Goal: Task Accomplishment & Management: Manage account settings

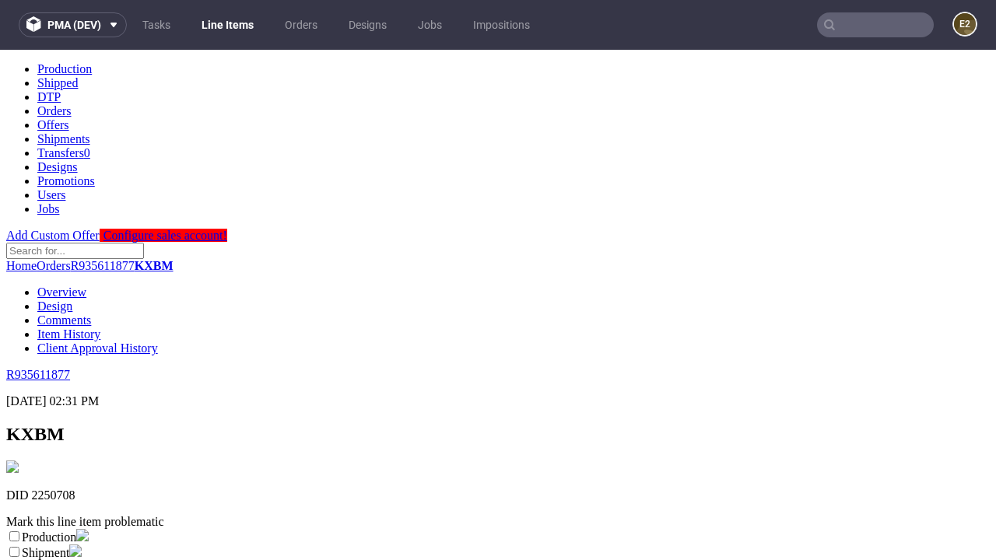
scroll to position [274, 0]
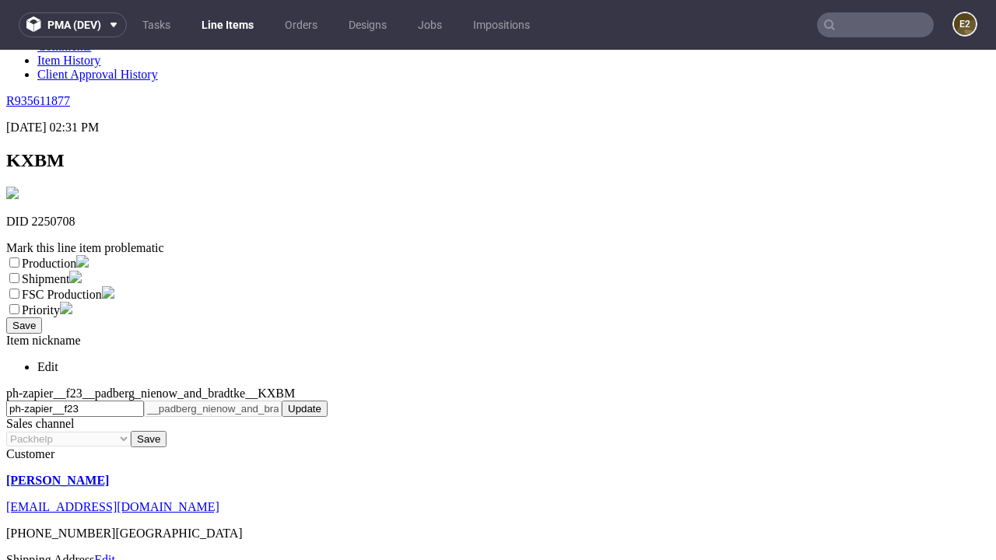
select select "dtp_ca_needed"
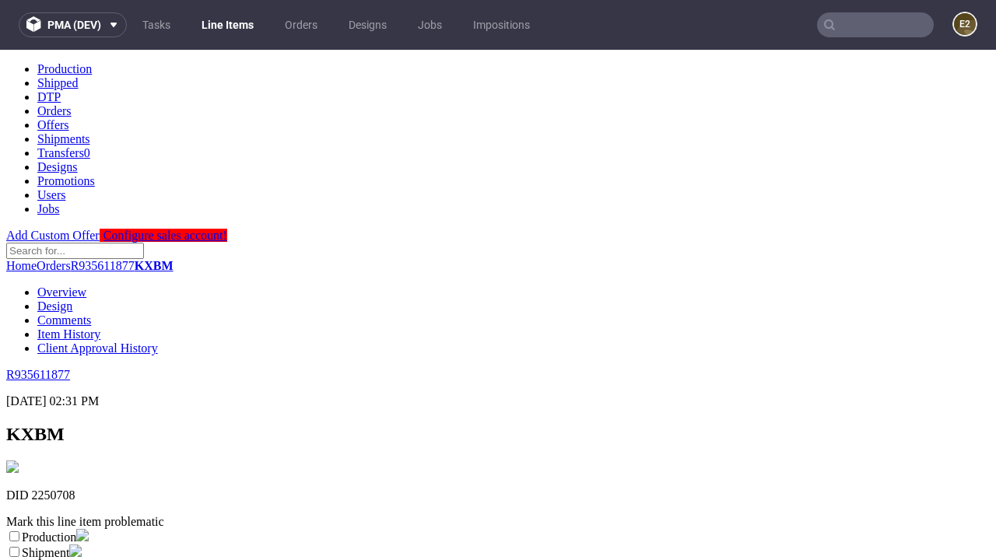
scroll to position [0, 0]
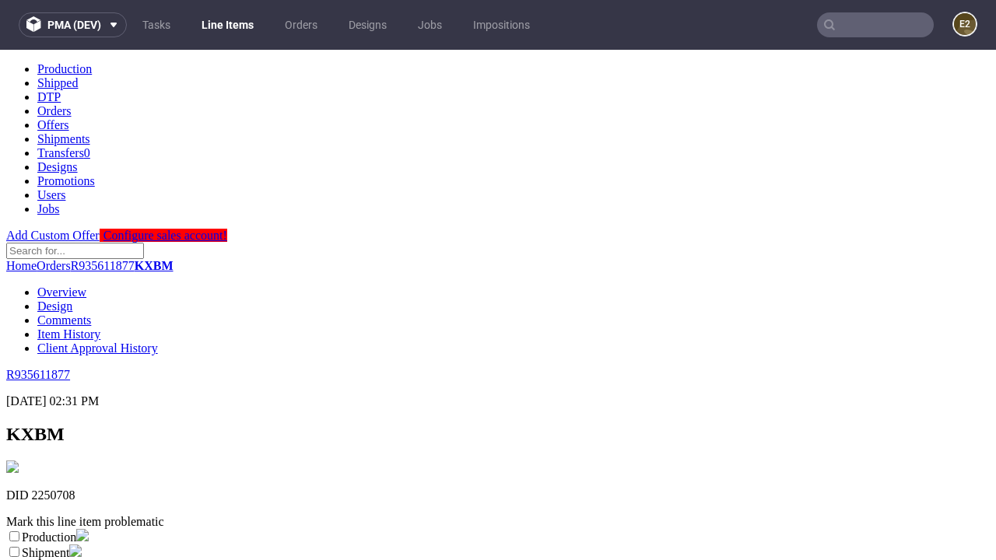
checkbox input "true"
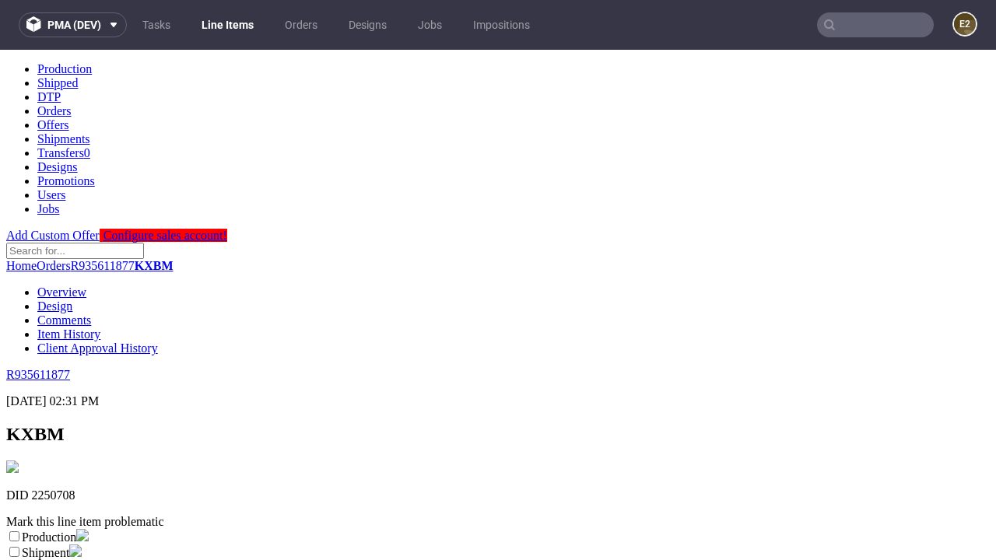
scroll to position [14, 0]
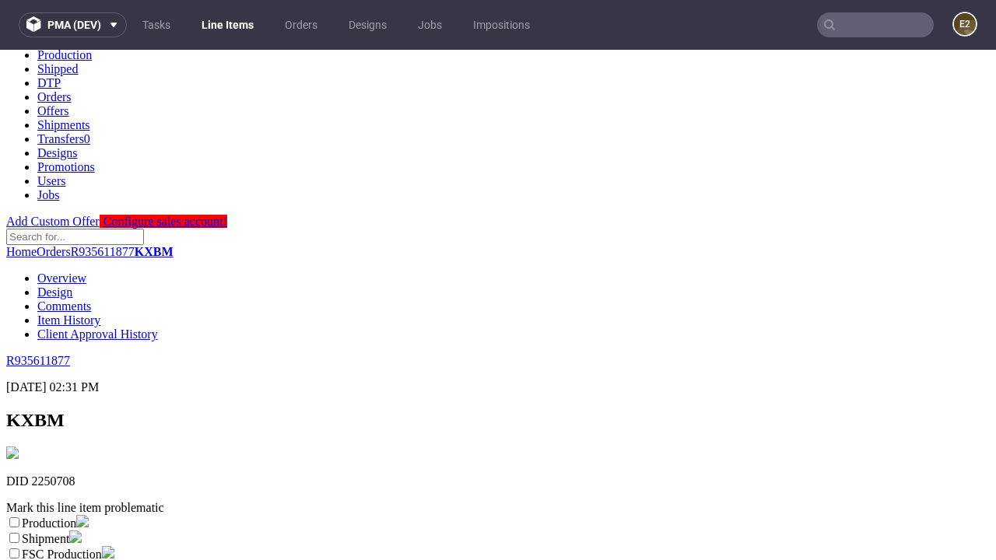
type textarea "test"
